Goal: Communication & Community: Answer question/provide support

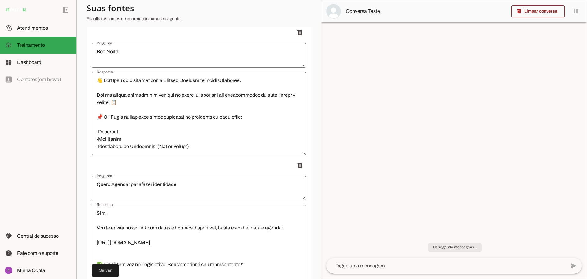
scroll to position [1362, 0]
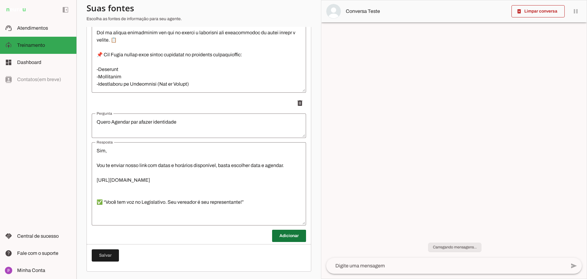
click at [292, 235] on span at bounding box center [289, 235] width 34 height 15
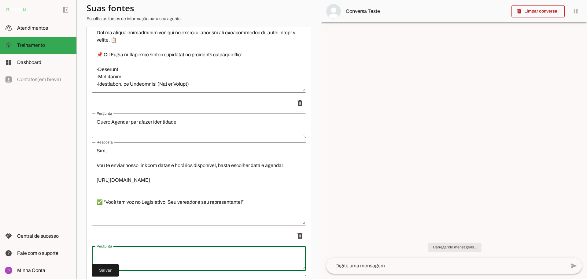
click at [190, 251] on textarea "Pergunta" at bounding box center [199, 258] width 214 height 15
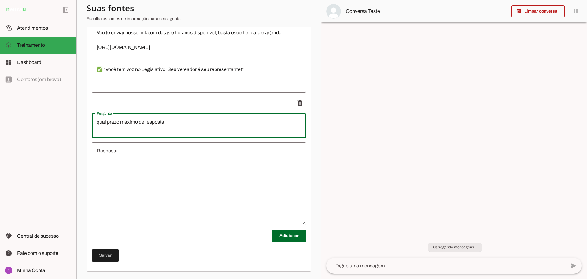
type textarea "qual prazo máximo de resposta"
type md-outlined-text-field "qual prazo máximo de resposta"
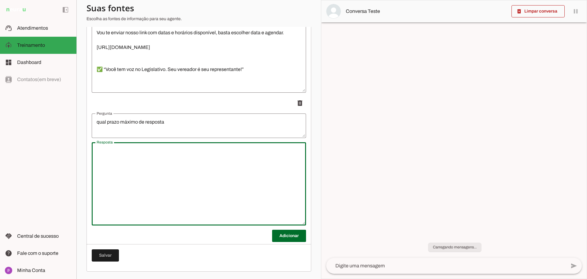
click at [188, 176] on textarea "Resposta" at bounding box center [199, 183] width 214 height 73
type textarea "prazo máximo de 30 (trinta) [PERSON_NAME], prorrogável, de forma justificada, u…"
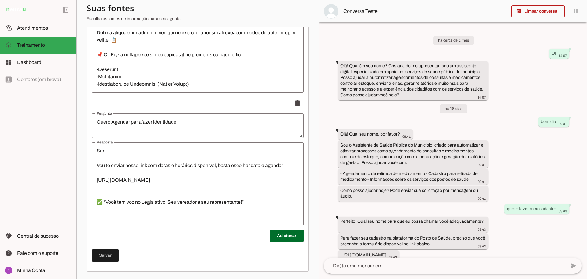
scroll to position [1362, 0]
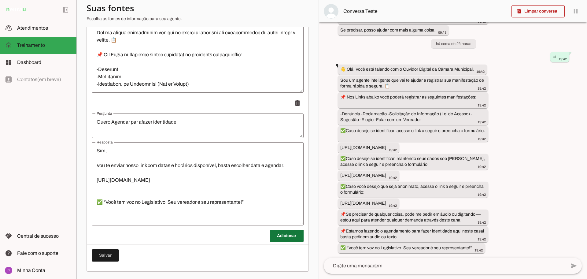
click at [284, 239] on span at bounding box center [287, 235] width 34 height 15
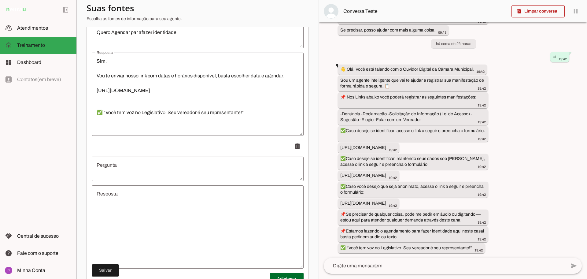
scroll to position [1495, 0]
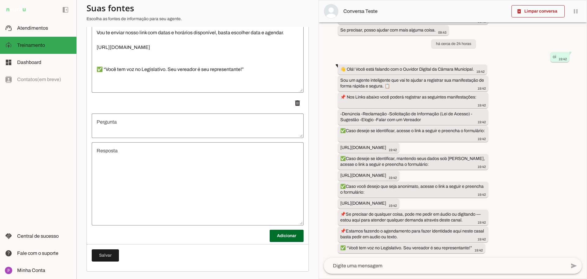
click at [175, 201] on textarea "Resposta" at bounding box center [198, 183] width 212 height 73
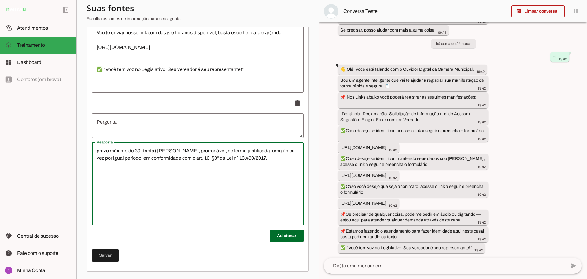
type textarea "prazo máximo de 30 (trinta) [PERSON_NAME], prorrogável, de forma justificada, u…"
type md-outlined-text-field "prazo máximo de 30 (trinta) [PERSON_NAME], prorrogável, de forma justificada, u…"
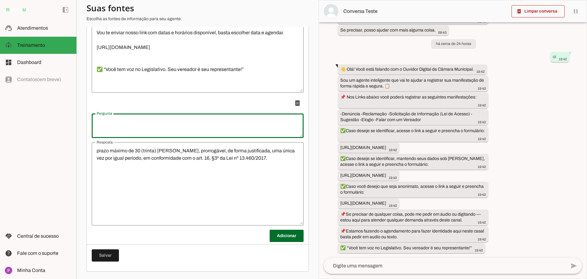
click at [164, 124] on textarea "Pergunta" at bounding box center [198, 125] width 212 height 15
type textarea "Qual prazo de resposta ?"
type md-outlined-text-field "Qual prazo de resposta ?"
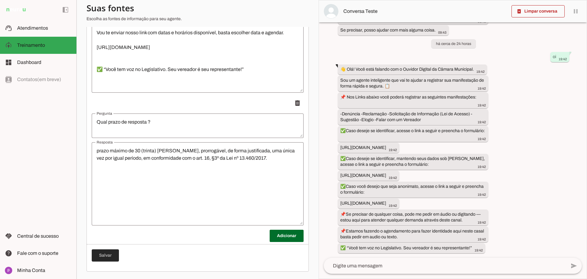
click at [107, 255] on span at bounding box center [105, 255] width 27 height 15
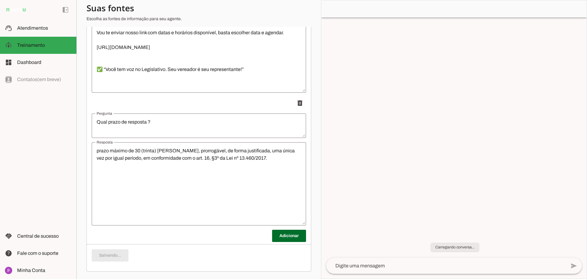
scroll to position [0, 0]
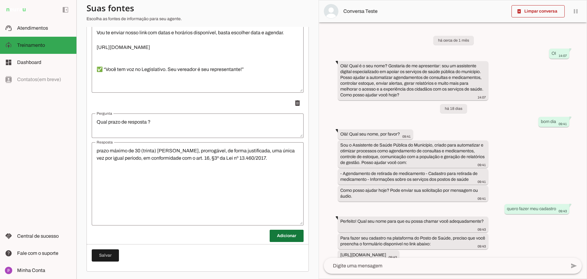
click at [290, 236] on span at bounding box center [287, 235] width 34 height 15
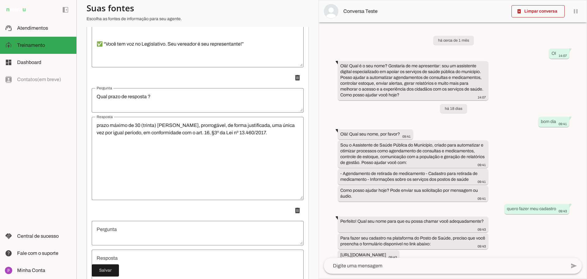
scroll to position [1571, 0]
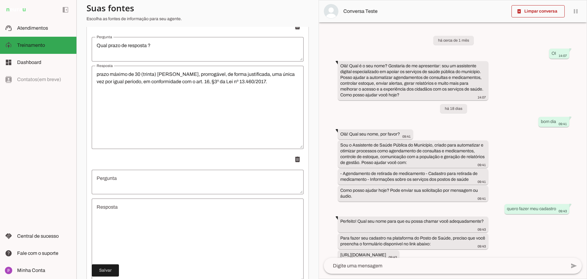
click at [179, 187] on textarea "Pergunta" at bounding box center [198, 182] width 212 height 15
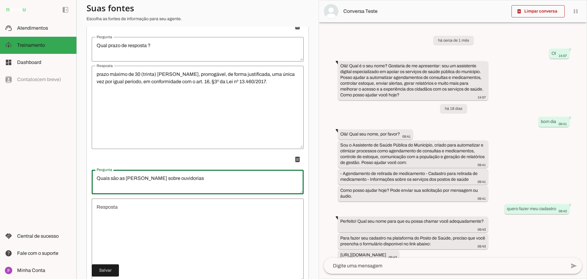
type textarea "Quais são as [PERSON_NAME] sobre ouvidorias"
type md-outlined-text-field "Quais são as [PERSON_NAME] sobre ouvidorias"
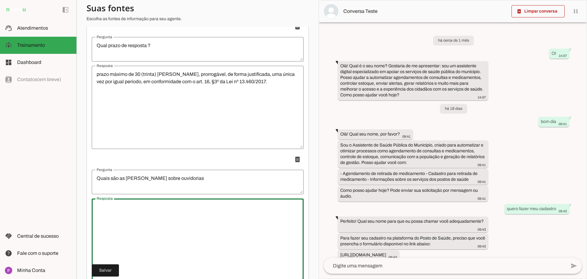
click at [213, 224] on textarea "Resposta" at bounding box center [198, 239] width 212 height 73
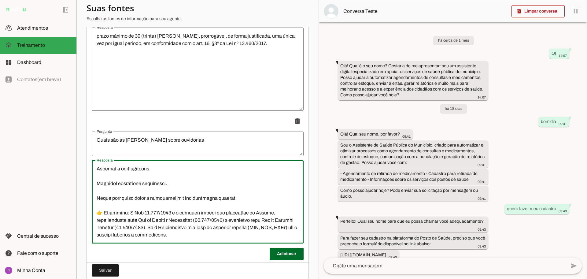
scroll to position [1627, 0]
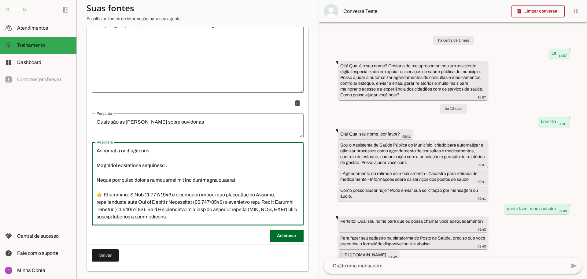
type textarea "Lo ipsumdolor si Ametco adipisc elitseddoeius tempo incid u lab etdoloremagn al…"
type md-outlined-text-field "Lo ipsumdolor si Ametco adipisc elitseddoeius tempo incid u lab etdoloremagn al…"
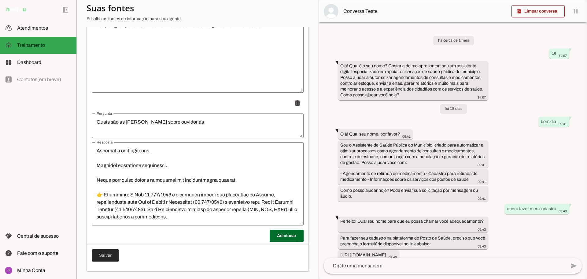
click at [107, 256] on span at bounding box center [105, 255] width 27 height 15
click at [280, 237] on span at bounding box center [287, 235] width 34 height 15
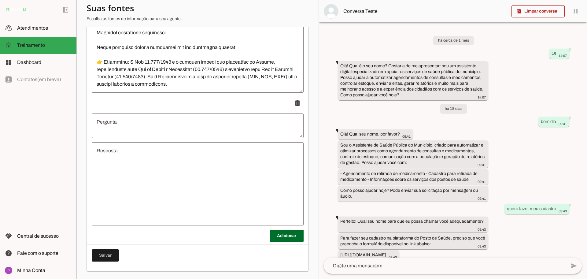
click at [184, 122] on textarea "Pergunta" at bounding box center [198, 125] width 212 height 15
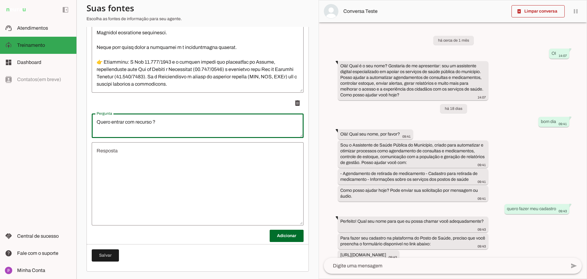
type textarea "Quero entrar com recurso ?"
type md-outlined-text-field "Quero entrar com recurso ?"
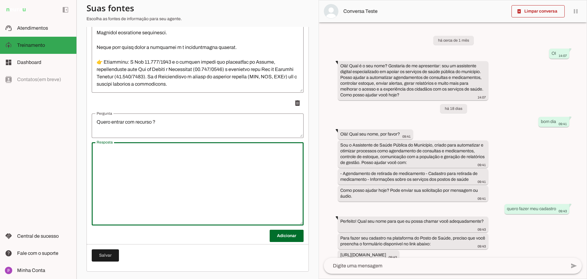
click at [203, 172] on textarea "Resposta" at bounding box center [198, 183] width 212 height 73
type textarea "Sim, Para entrar com seu recurso e necessário preencher formulário abaixo link:…"
type md-outlined-text-field "Sim, Para entrar com seu recurso e necessário preencher formulário abaixo link:…"
drag, startPoint x: 213, startPoint y: 182, endPoint x: 62, endPoint y: 182, distance: 150.8
click at [62, 182] on applet-drawer "support_agent Atendimentos Atendimentos model_training Treinamento Treinamento …" at bounding box center [293, 139] width 587 height 279
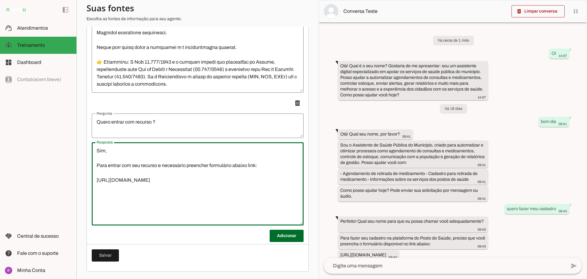
paste textarea "hl18Eq/ekkgdaqeug"
type textarea "Sim, Para entrar com seu recurso e necessário preencher formulário abaixo link:…"
type md-outlined-text-field "Sim, Para entrar com seu recurso e necessário preencher formulário abaixo link:…"
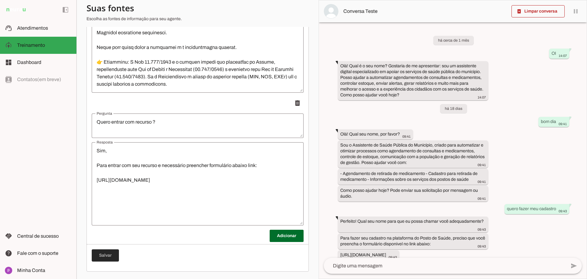
click at [106, 255] on span at bounding box center [105, 255] width 27 height 15
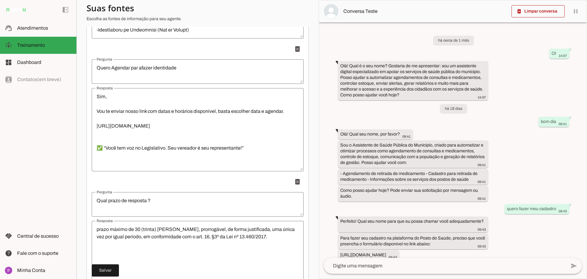
scroll to position [1301, 0]
